Goal: Task Accomplishment & Management: Complete application form

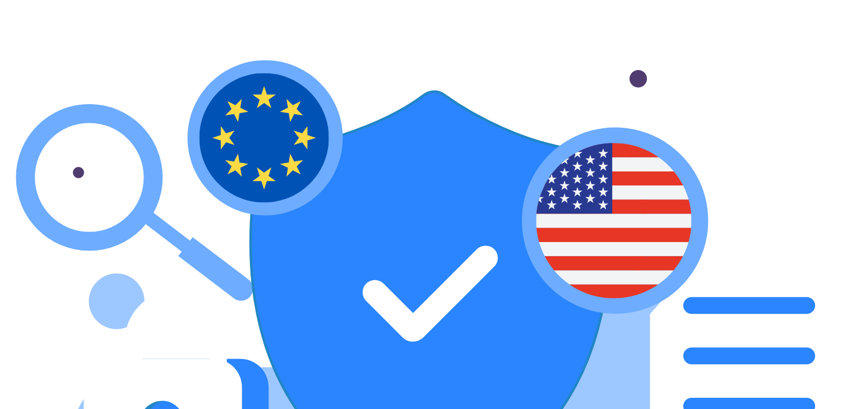
type input "*"
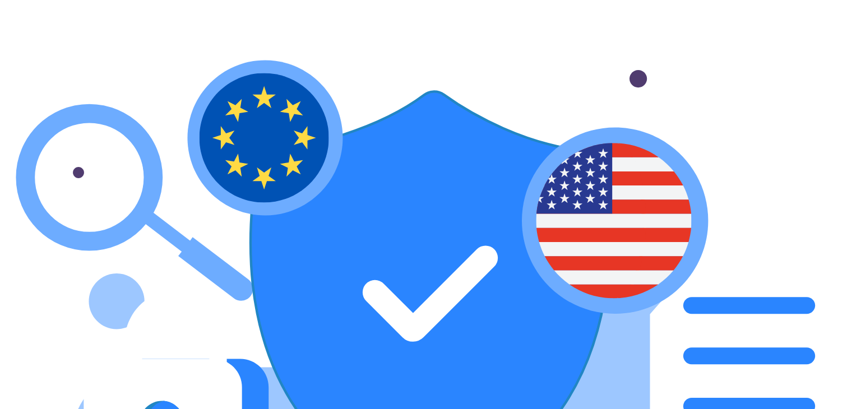
type input "*"
type input "**********"
